Goal: Task Accomplishment & Management: Use online tool/utility

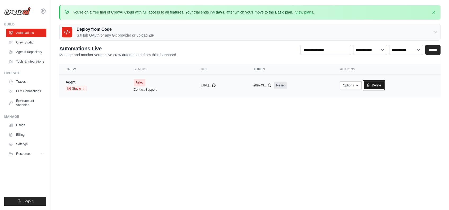
click at [383, 83] on link "Delete" at bounding box center [374, 85] width 20 height 8
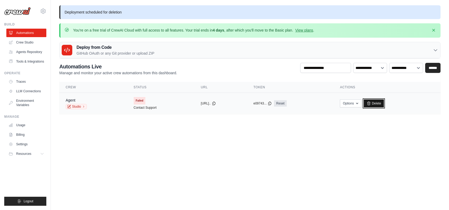
click at [382, 105] on link "Delete" at bounding box center [374, 103] width 20 height 8
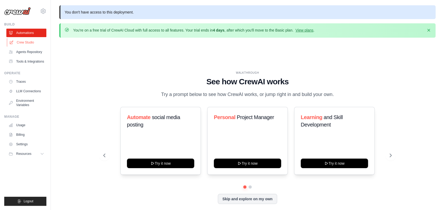
click at [32, 44] on link "Crew Studio" at bounding box center [27, 42] width 40 height 8
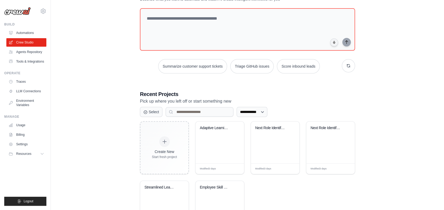
scroll to position [51, 0]
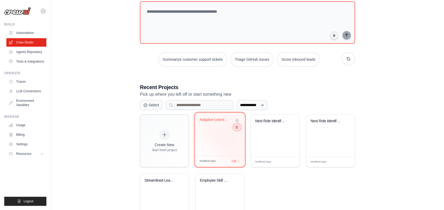
click at [237, 126] on icon at bounding box center [236, 126] width 3 height 3
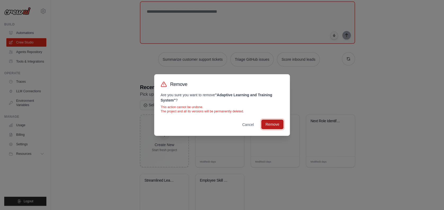
click at [262, 125] on button "Remove" at bounding box center [272, 124] width 22 height 10
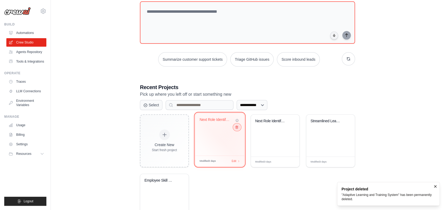
click at [236, 126] on icon at bounding box center [236, 126] width 3 height 3
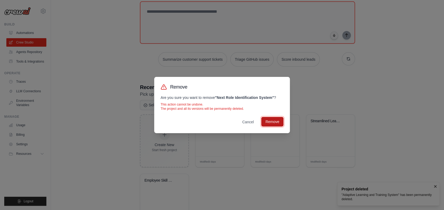
click at [269, 121] on button "Remove" at bounding box center [272, 122] width 22 height 10
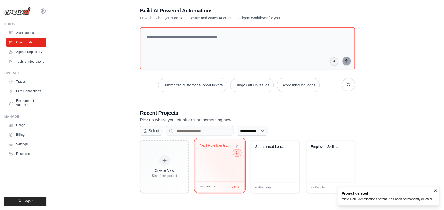
click at [237, 155] on button at bounding box center [237, 153] width 6 height 6
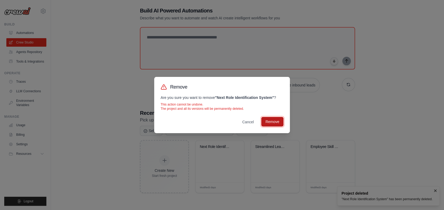
click at [277, 120] on button "Remove" at bounding box center [272, 122] width 22 height 10
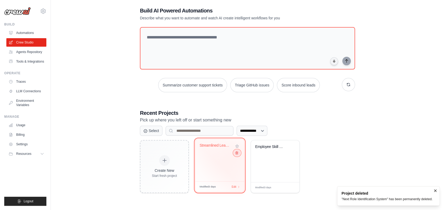
click at [236, 154] on icon at bounding box center [236, 152] width 3 height 3
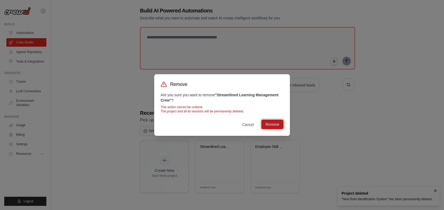
click at [267, 125] on button "Remove" at bounding box center [272, 124] width 22 height 10
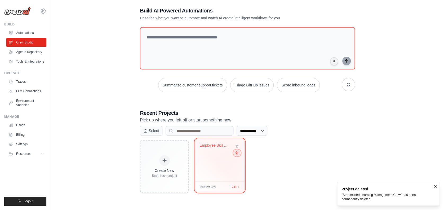
click at [237, 151] on button at bounding box center [237, 153] width 6 height 6
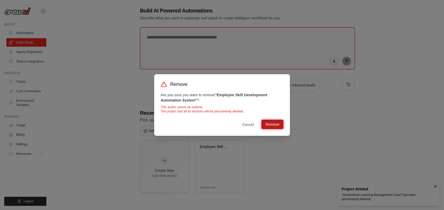
click at [271, 124] on button "Remove" at bounding box center [272, 124] width 22 height 10
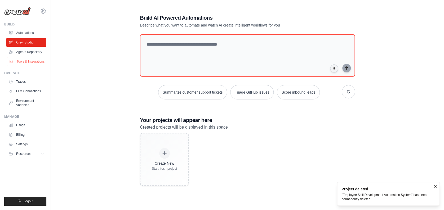
click at [15, 61] on link "Tools & Integrations" at bounding box center [27, 61] width 40 height 8
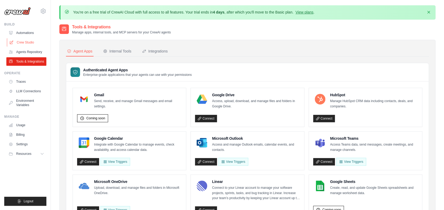
click at [25, 43] on link "Crew Studio" at bounding box center [27, 42] width 40 height 8
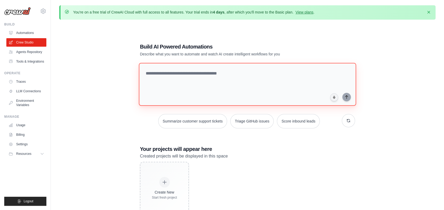
click at [174, 73] on textarea at bounding box center [247, 84] width 217 height 43
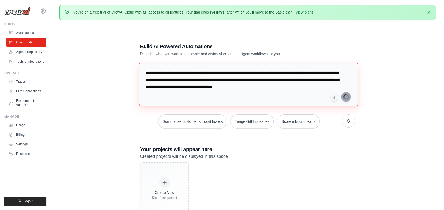
type textarea "**********"
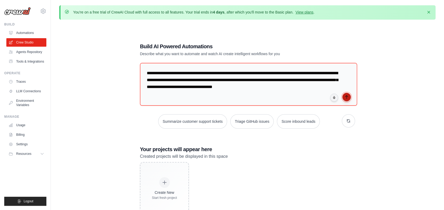
click at [348, 96] on icon "submit" at bounding box center [346, 97] width 4 height 4
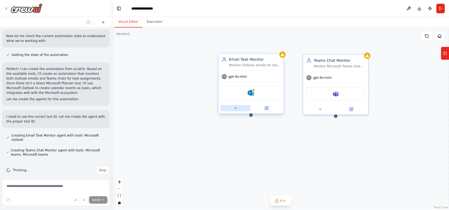
scroll to position [373, 0]
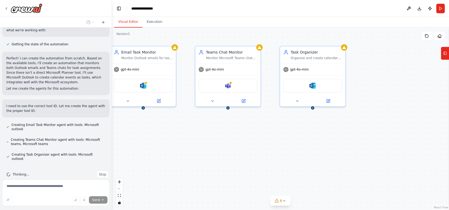
drag, startPoint x: 300, startPoint y: 163, endPoint x: 193, endPoint y: 155, distance: 107.3
click at [193, 155] on div "Email Task Monitor Monitor Outlook emails for task assignments and extract rele…" at bounding box center [280, 119] width 337 height 182
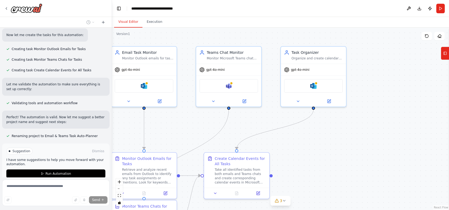
scroll to position [531, 0]
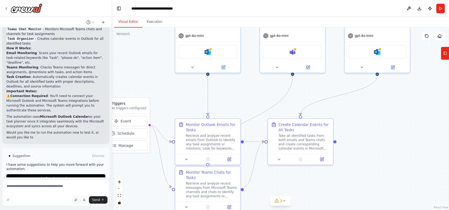
drag, startPoint x: 303, startPoint y: 153, endPoint x: 367, endPoint y: 118, distance: 72.8
click at [367, 118] on div ".deletable-edge-delete-btn { width: 20px; height: 20px; border: 0px solid #ffff…" at bounding box center [280, 119] width 337 height 182
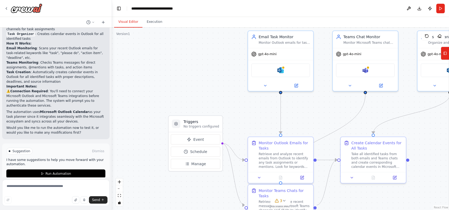
drag, startPoint x: 161, startPoint y: 59, endPoint x: 232, endPoint y: 77, distance: 73.6
click at [232, 77] on div ".deletable-edge-delete-btn { width: 20px; height: 20px; border: 0px solid #ffff…" at bounding box center [280, 119] width 337 height 182
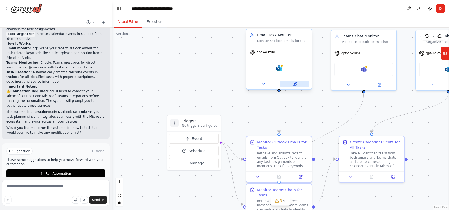
click at [291, 81] on button at bounding box center [295, 84] width 30 height 6
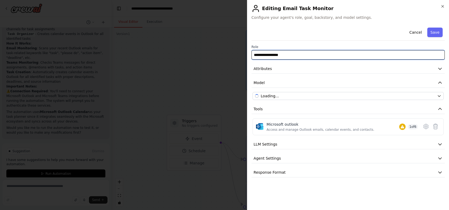
click at [278, 56] on input "**********" at bounding box center [348, 55] width 193 height 10
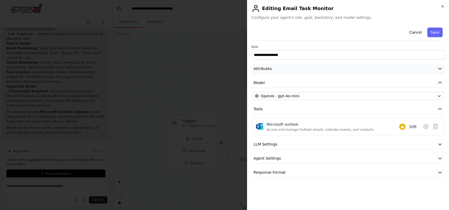
click at [278, 65] on button "Attributes" at bounding box center [348, 69] width 193 height 10
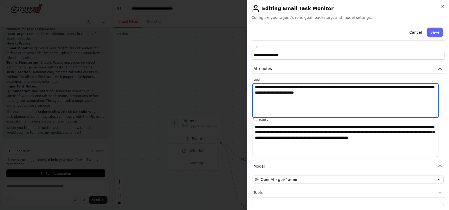
drag, startPoint x: 303, startPoint y: 87, endPoint x: 438, endPoint y: 90, distance: 134.8
click at [438, 90] on textarea "**********" at bounding box center [346, 100] width 186 height 34
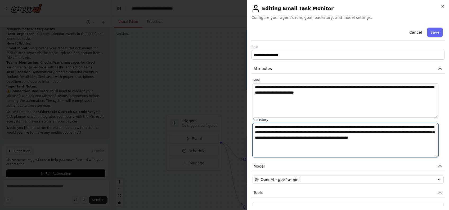
drag, startPoint x: 256, startPoint y: 127, endPoint x: 416, endPoint y: 149, distance: 161.7
click at [416, 149] on textarea "**********" at bounding box center [346, 140] width 186 height 34
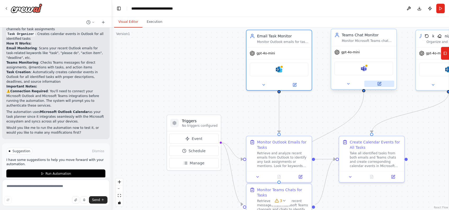
click at [383, 84] on button at bounding box center [379, 84] width 30 height 6
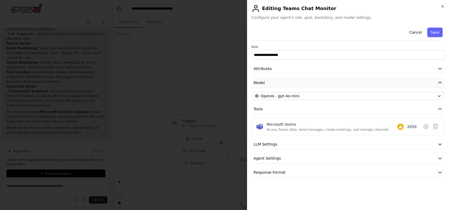
click at [312, 80] on button "Model" at bounding box center [348, 83] width 193 height 10
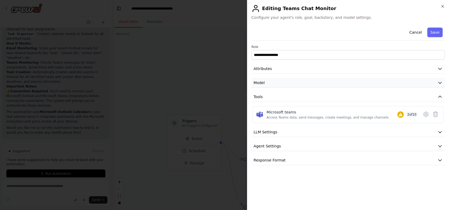
click at [310, 85] on button "Model" at bounding box center [348, 83] width 193 height 10
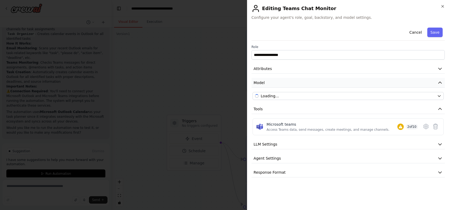
click at [310, 85] on button "Model" at bounding box center [348, 83] width 193 height 10
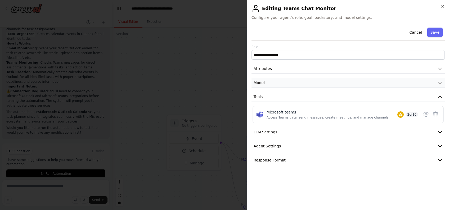
click at [310, 85] on button "Model" at bounding box center [348, 83] width 193 height 10
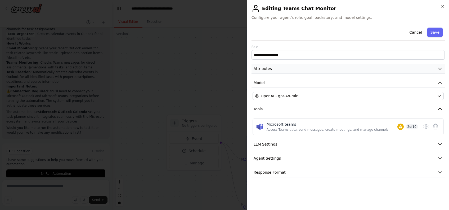
click at [310, 65] on button "Attributes" at bounding box center [348, 69] width 193 height 10
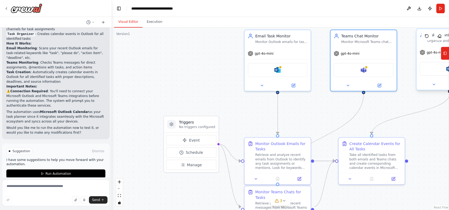
click at [435, 52] on span "gpt-4o-mini" at bounding box center [436, 52] width 19 height 4
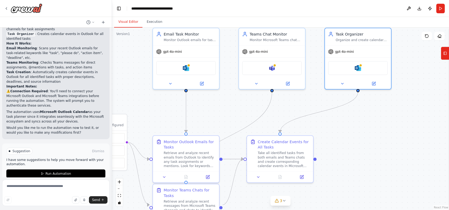
drag, startPoint x: 429, startPoint y: 144, endPoint x: 336, endPoint y: 142, distance: 92.7
click at [336, 142] on div ".deletable-edge-delete-btn { width: 20px; height: 20px; border: 0px solid #ffff…" at bounding box center [280, 119] width 337 height 182
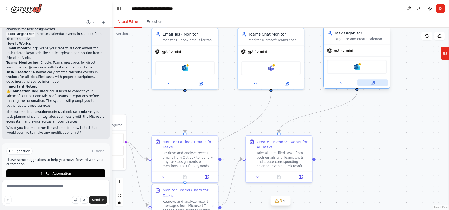
click at [374, 84] on icon at bounding box center [373, 82] width 4 height 4
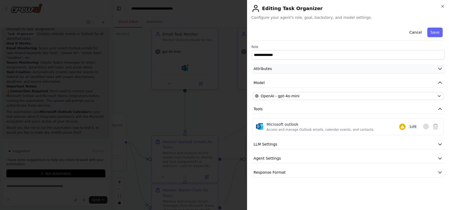
click at [341, 70] on button "Attributes" at bounding box center [348, 69] width 193 height 10
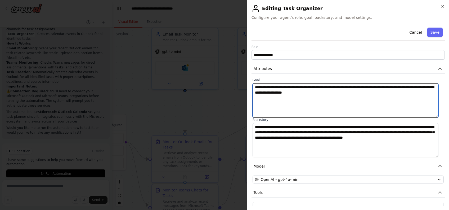
drag, startPoint x: 359, startPoint y: 98, endPoint x: 255, endPoint y: 84, distance: 105.3
click at [255, 84] on textarea "**********" at bounding box center [346, 100] width 186 height 34
